Goal: Find specific page/section

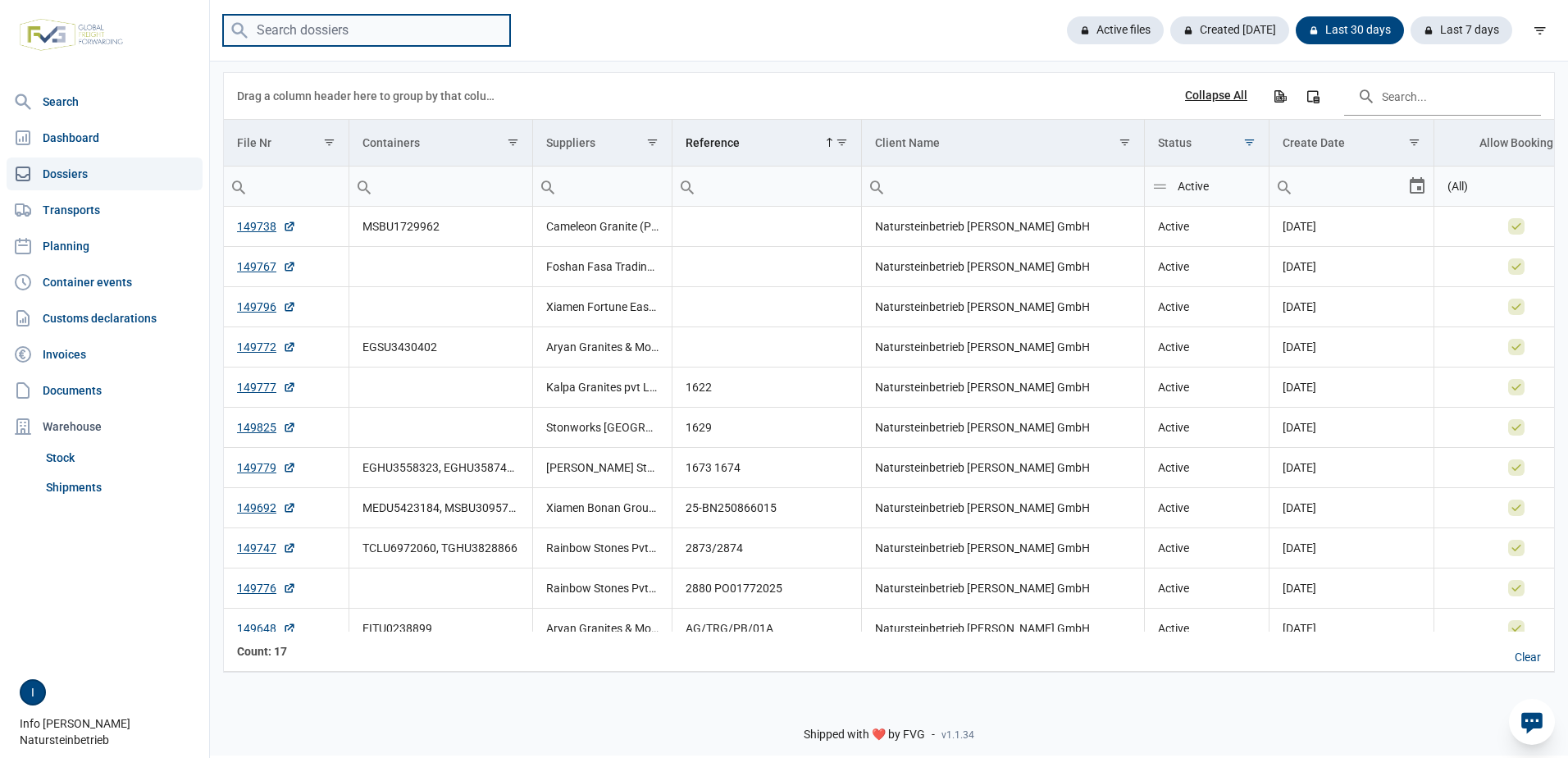
click at [391, 29] on input "search" at bounding box center [367, 30] width 287 height 32
type input "arya"
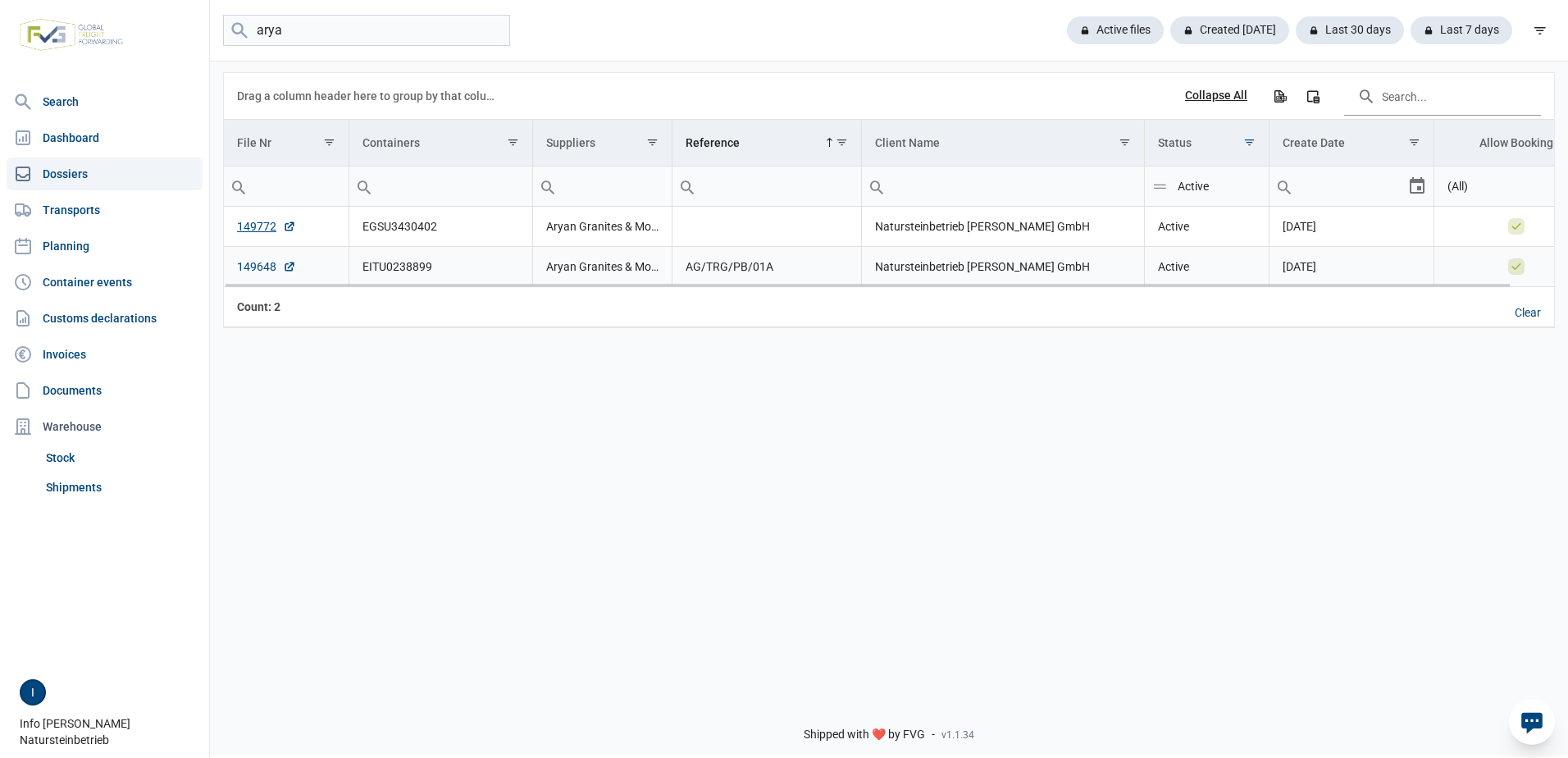
click at [267, 267] on link "149648" at bounding box center [267, 267] width 59 height 17
